Goal: Go to known website: Go to known website

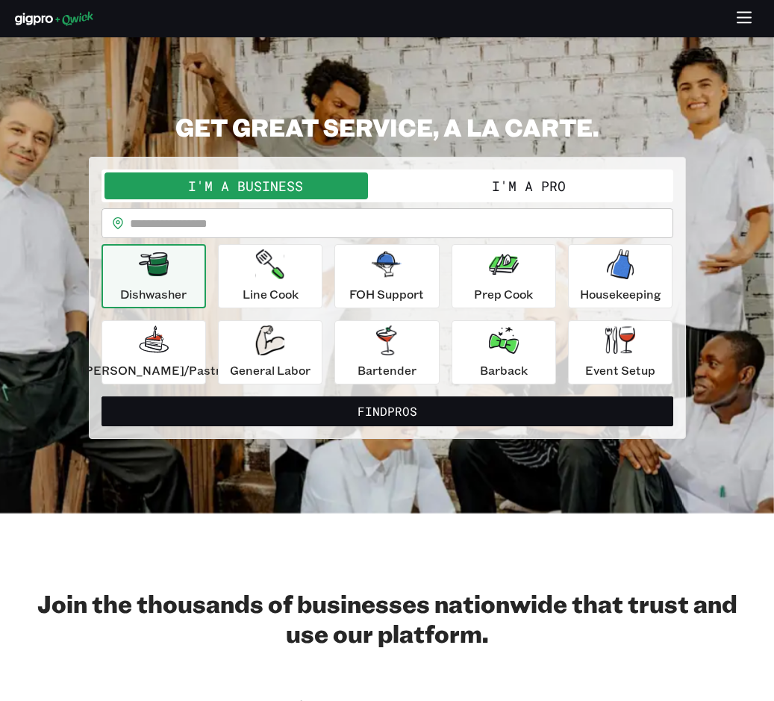
click at [0, 0] on link "Business Login" at bounding box center [0, 0] width 0 height 0
